Goal: Transaction & Acquisition: Purchase product/service

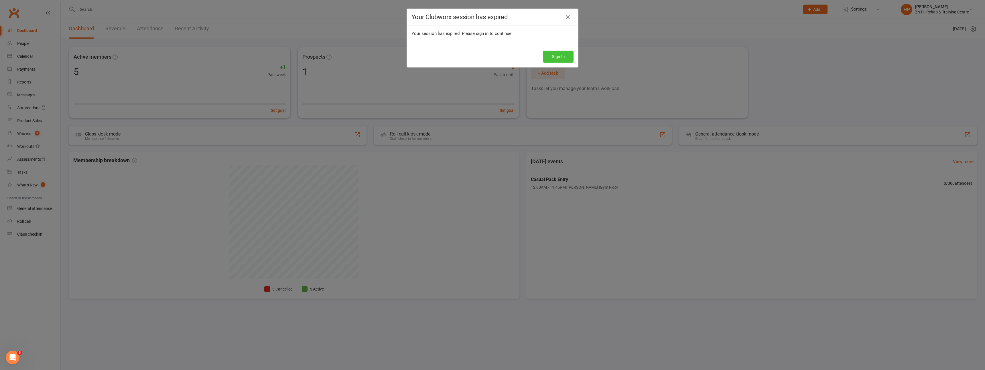
click at [553, 58] on button "Sign In" at bounding box center [558, 57] width 31 height 12
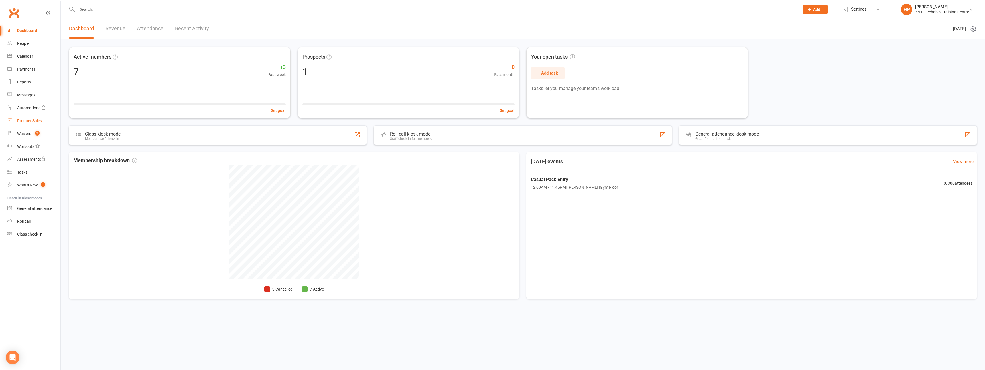
click at [34, 121] on div "Product Sales" at bounding box center [29, 121] width 25 height 5
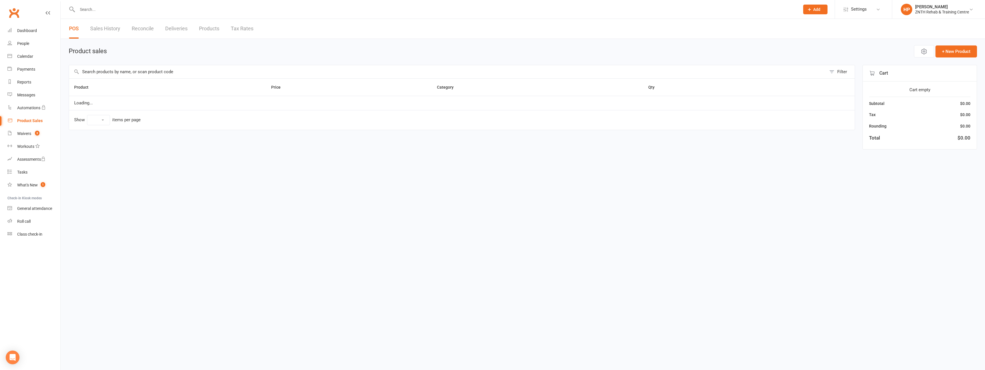
select select "50"
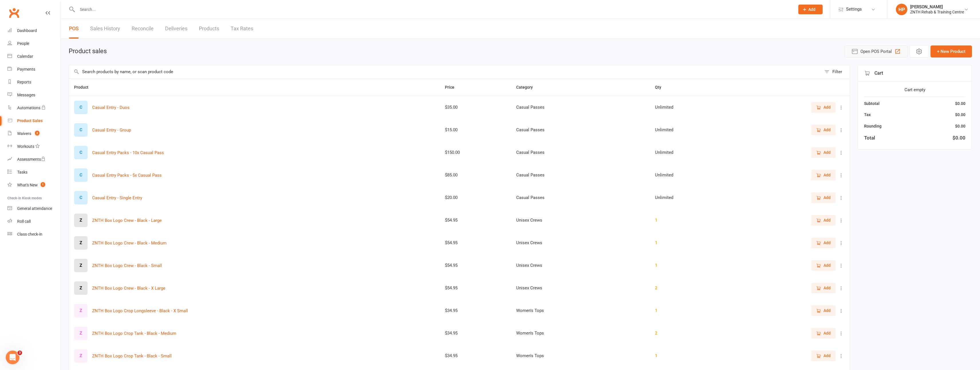
click at [879, 55] on span "Open POS Portal" at bounding box center [876, 51] width 31 height 7
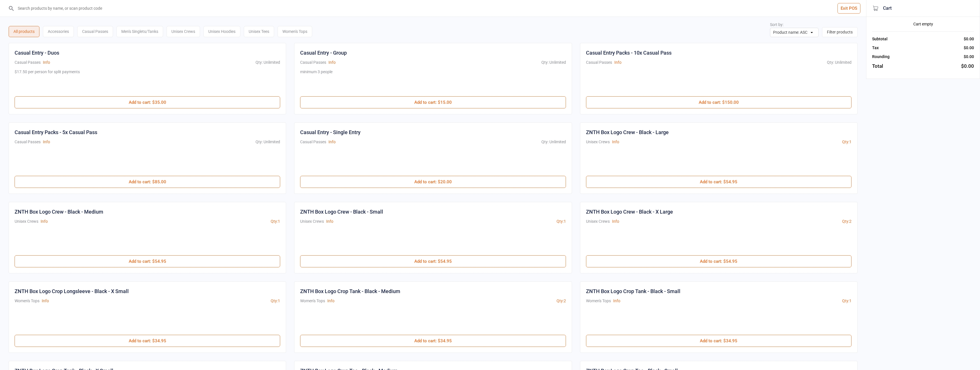
click at [55, 5] on input "search" at bounding box center [437, 8] width 844 height 17
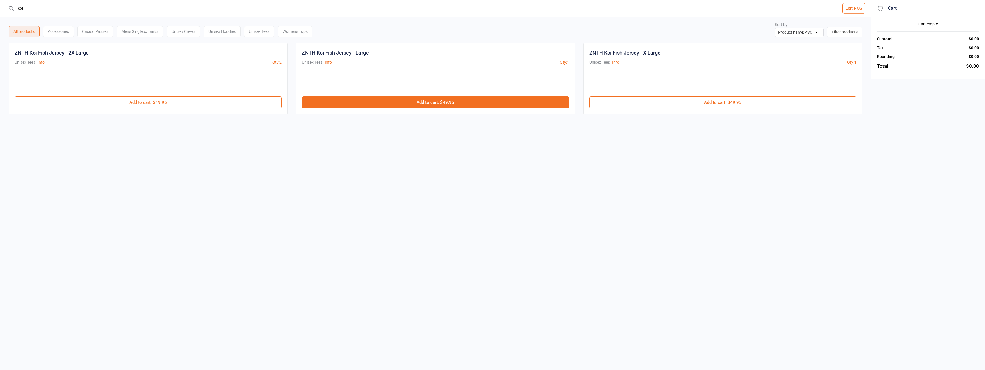
click at [469, 102] on button "Add to cart : $49.95" at bounding box center [435, 102] width 267 height 12
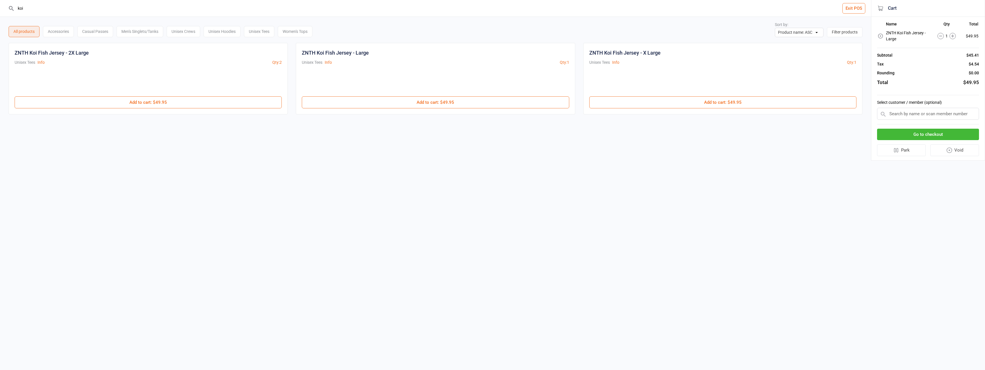
drag, startPoint x: 80, startPoint y: 9, endPoint x: 0, endPoint y: 9, distance: 79.6
click at [0, 9] on header "koi Exit POS" at bounding box center [435, 8] width 871 height 17
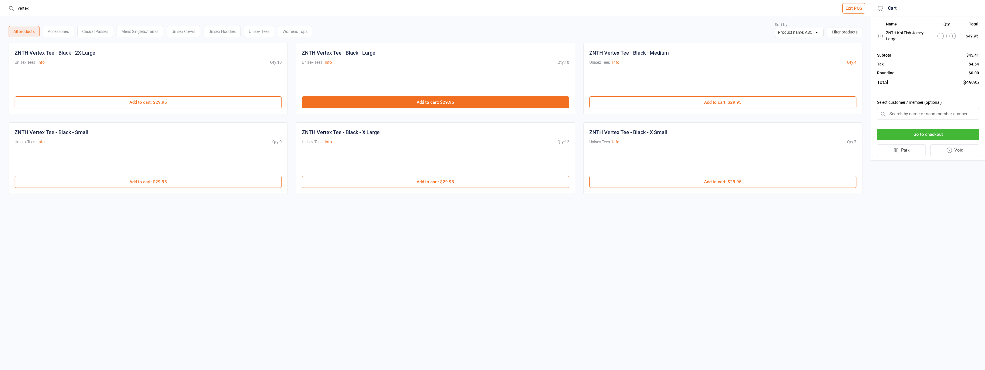
type input "vertex"
click at [400, 102] on button "Add to cart : $29.95" at bounding box center [435, 102] width 267 height 12
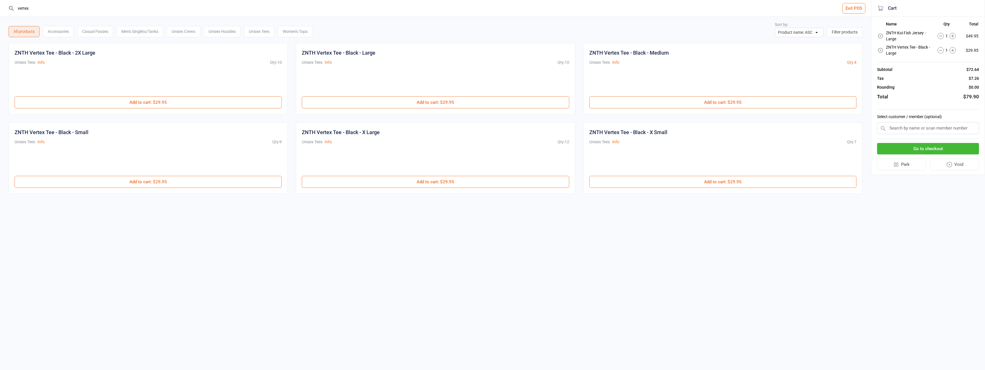
click at [912, 147] on button "Go to checkout" at bounding box center [928, 149] width 102 height 12
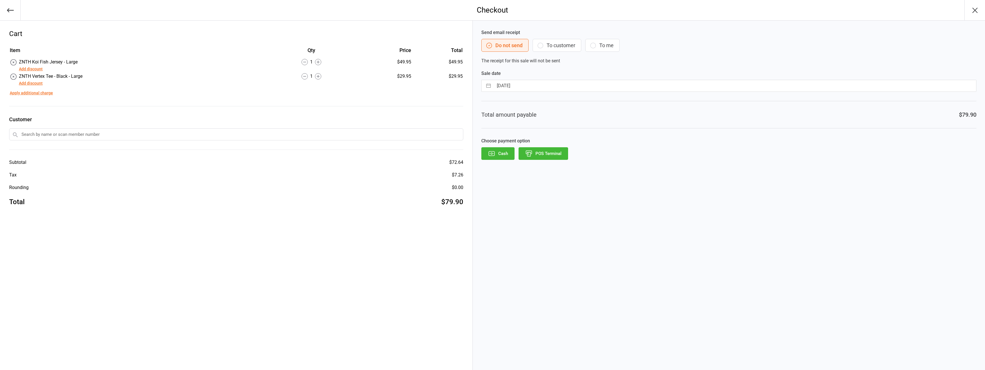
click at [36, 71] on button "Add discount" at bounding box center [31, 69] width 24 height 6
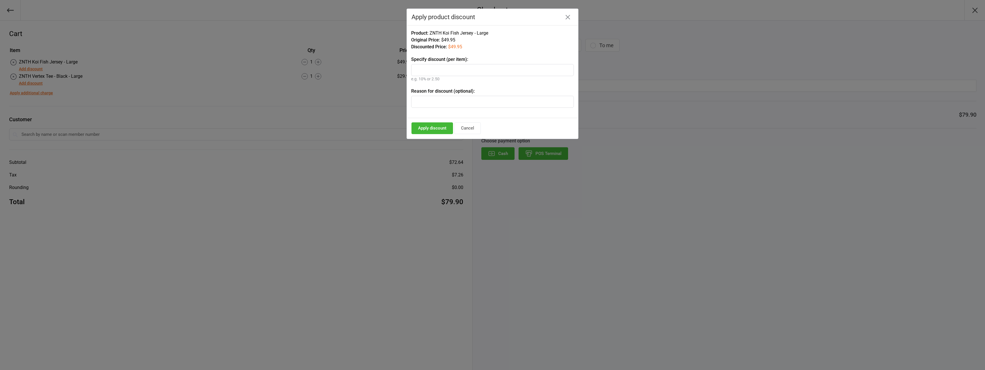
click at [446, 73] on input "text" at bounding box center [492, 70] width 163 height 12
type input "10"
drag, startPoint x: 428, startPoint y: 131, endPoint x: 336, endPoint y: 113, distance: 93.0
click at [428, 131] on button "Apply discount" at bounding box center [432, 129] width 42 height 12
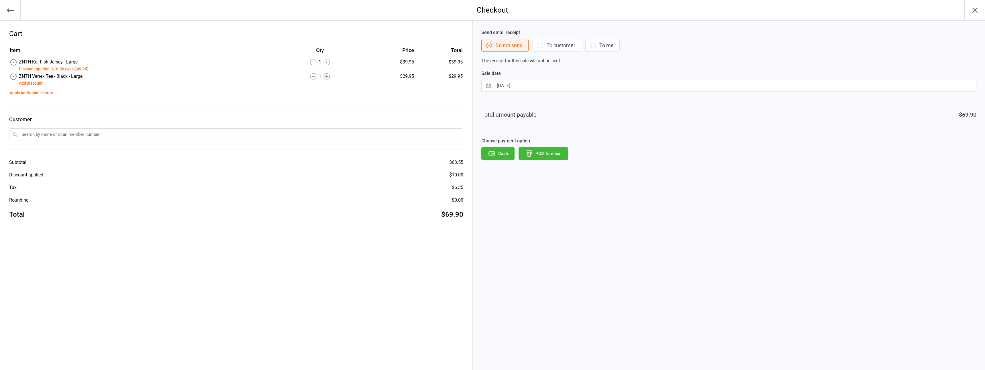
click at [39, 86] on button "Add discount" at bounding box center [31, 83] width 24 height 6
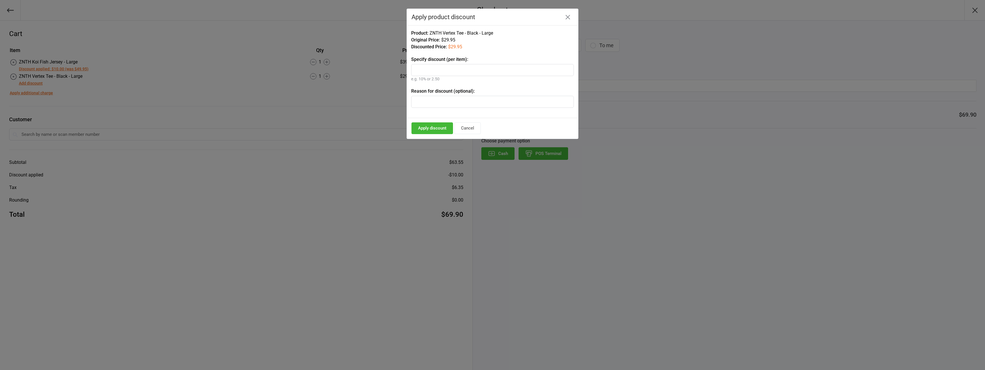
click at [438, 69] on input "text" at bounding box center [492, 70] width 163 height 12
type input "10"
click at [427, 130] on button "Apply discount" at bounding box center [432, 129] width 42 height 12
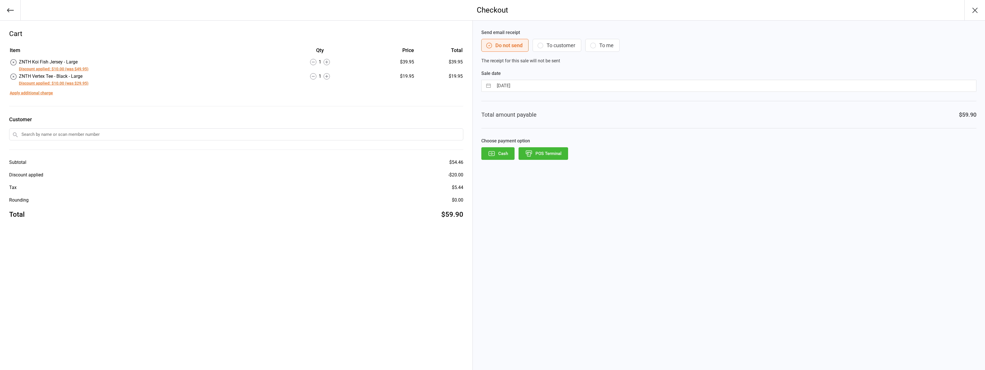
click at [551, 156] on button "POS Terminal" at bounding box center [543, 153] width 50 height 13
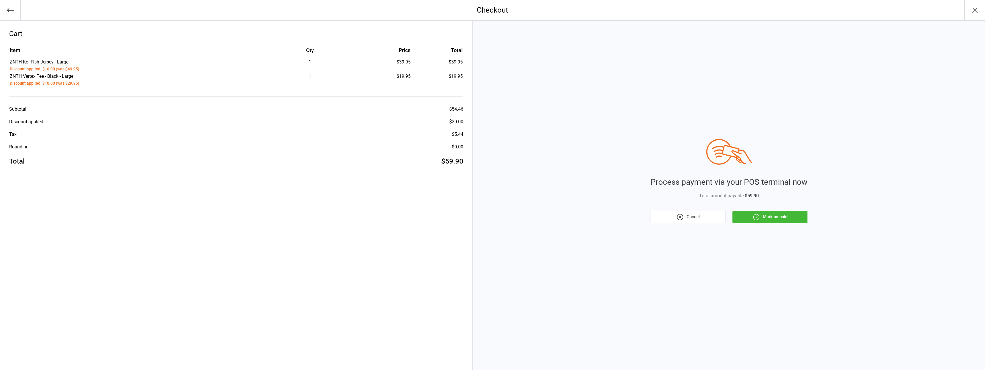
click at [778, 220] on button "Mark as paid" at bounding box center [769, 217] width 75 height 13
